Goal: Check status: Check status

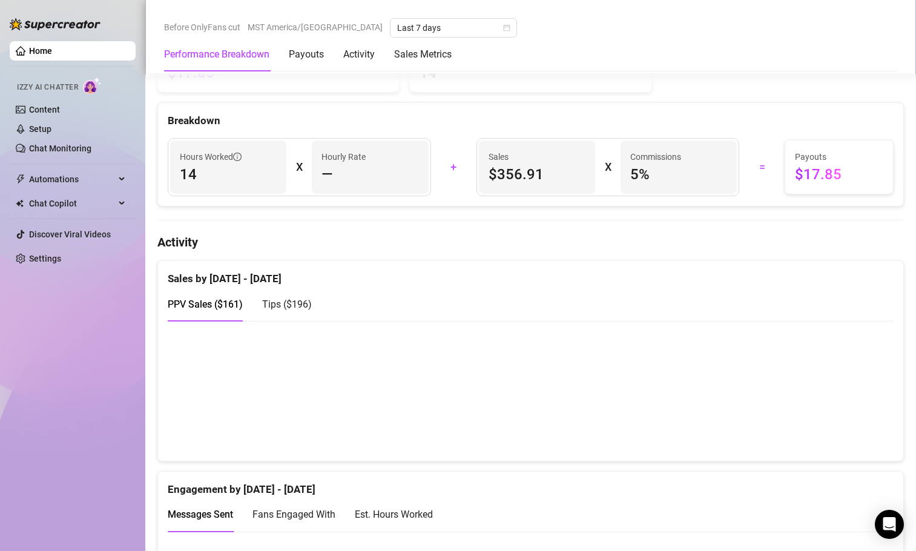
scroll to position [484, 0]
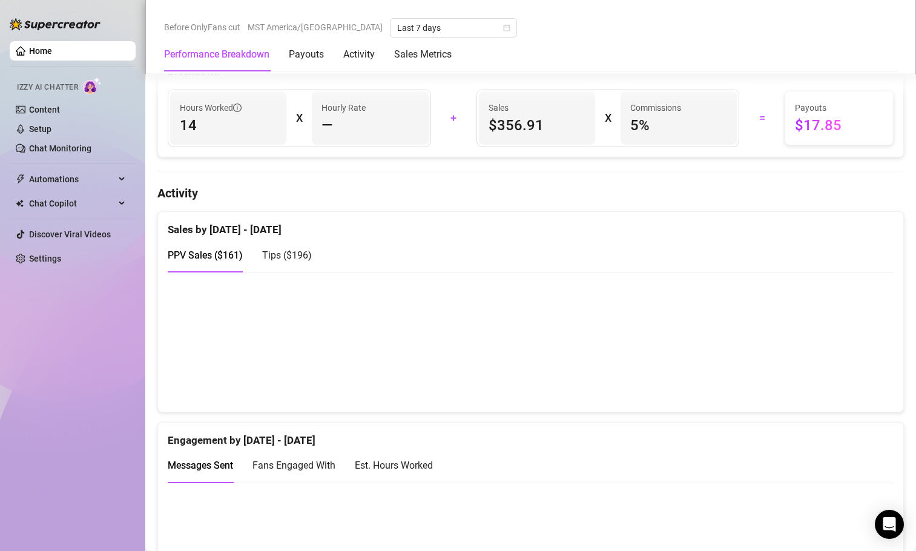
click at [300, 261] on div "Tips ( $196 )" at bounding box center [287, 255] width 50 height 15
click at [199, 251] on span "PPV Sales ( $161 )" at bounding box center [205, 256] width 75 height 12
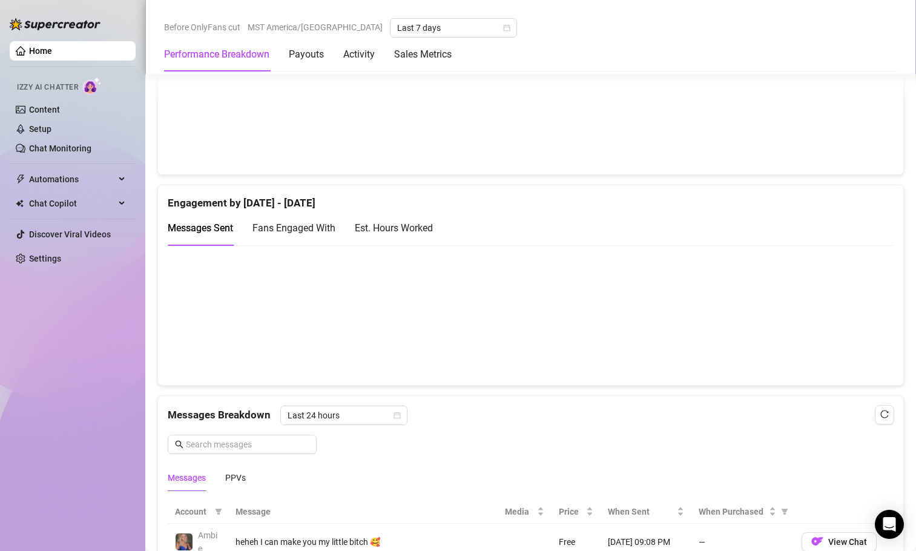
scroll to position [727, 0]
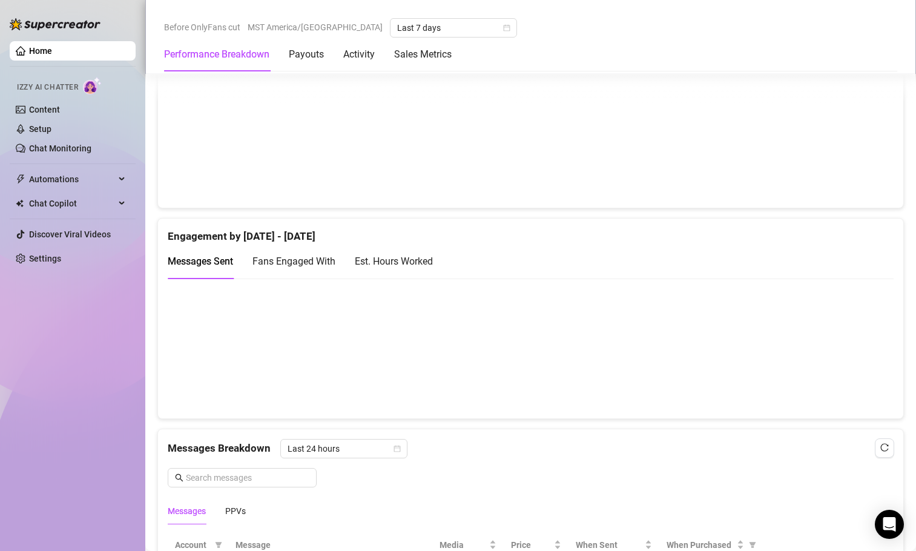
scroll to position [484, 0]
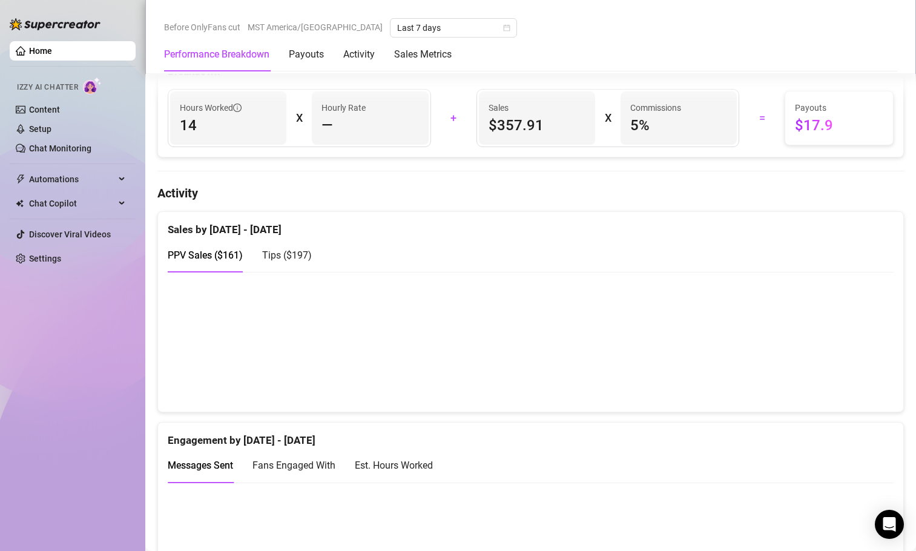
click at [309, 254] on span "Tips ( $197 )" at bounding box center [287, 256] width 50 height 12
click at [228, 256] on span "PPV Sales ( $161 )" at bounding box center [205, 256] width 75 height 12
